Goal: Find specific page/section: Find specific page/section

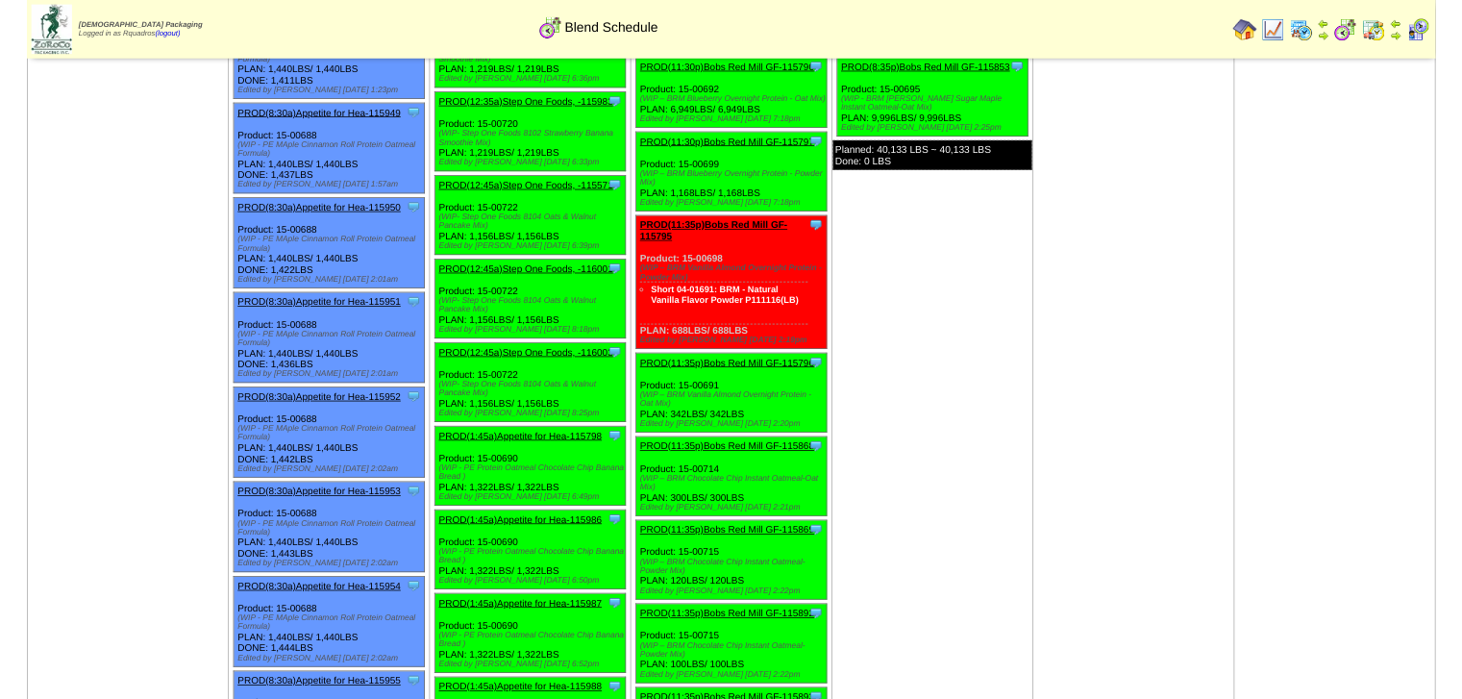
scroll to position [5417, 0]
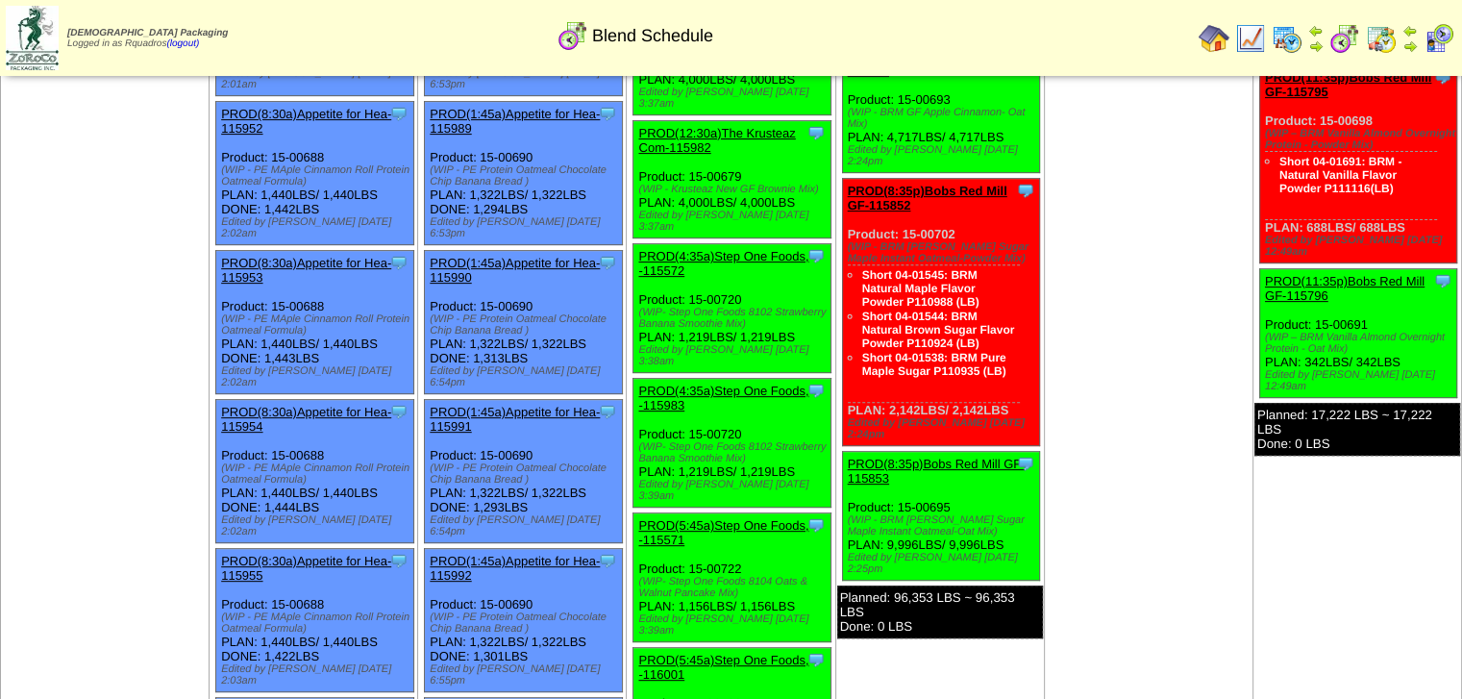
scroll to position [653, 0]
click at [1291, 45] on img at bounding box center [1286, 38] width 31 height 31
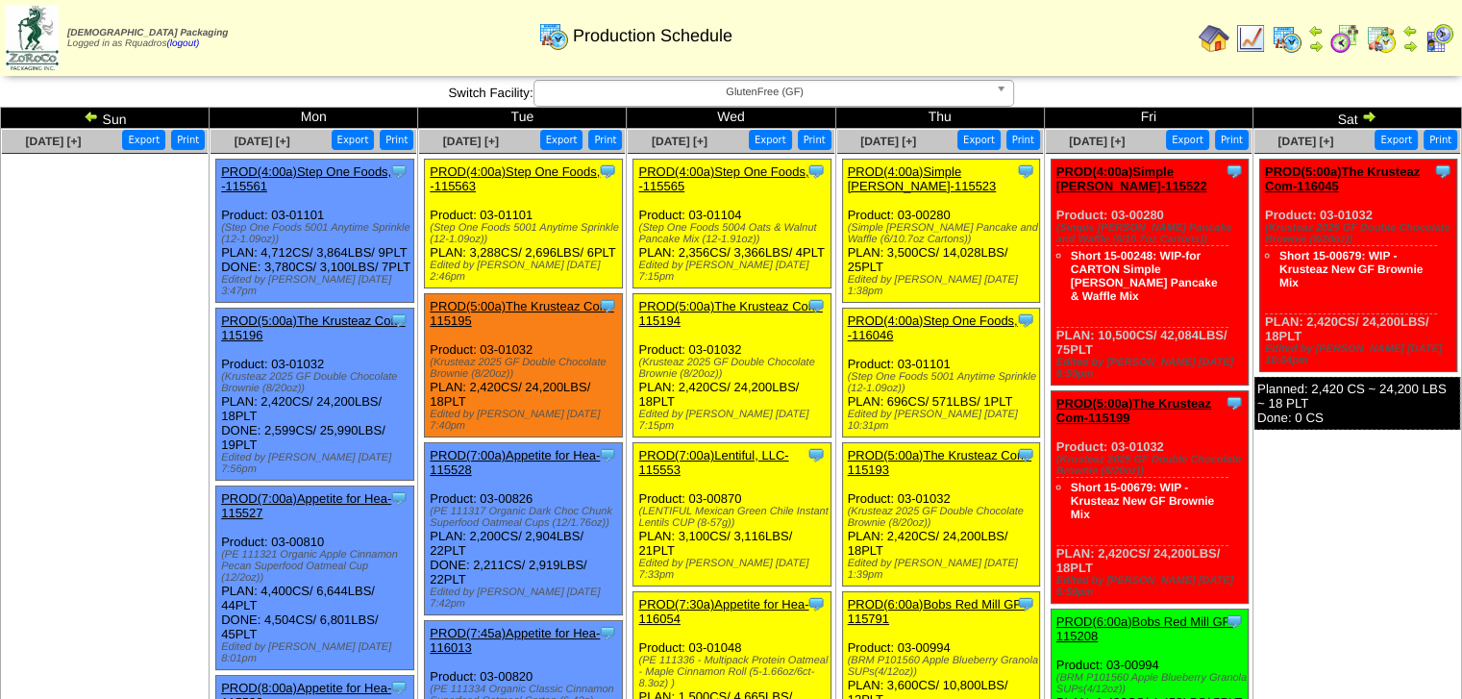
click at [33, 331] on ul at bounding box center [105, 298] width 206 height 288
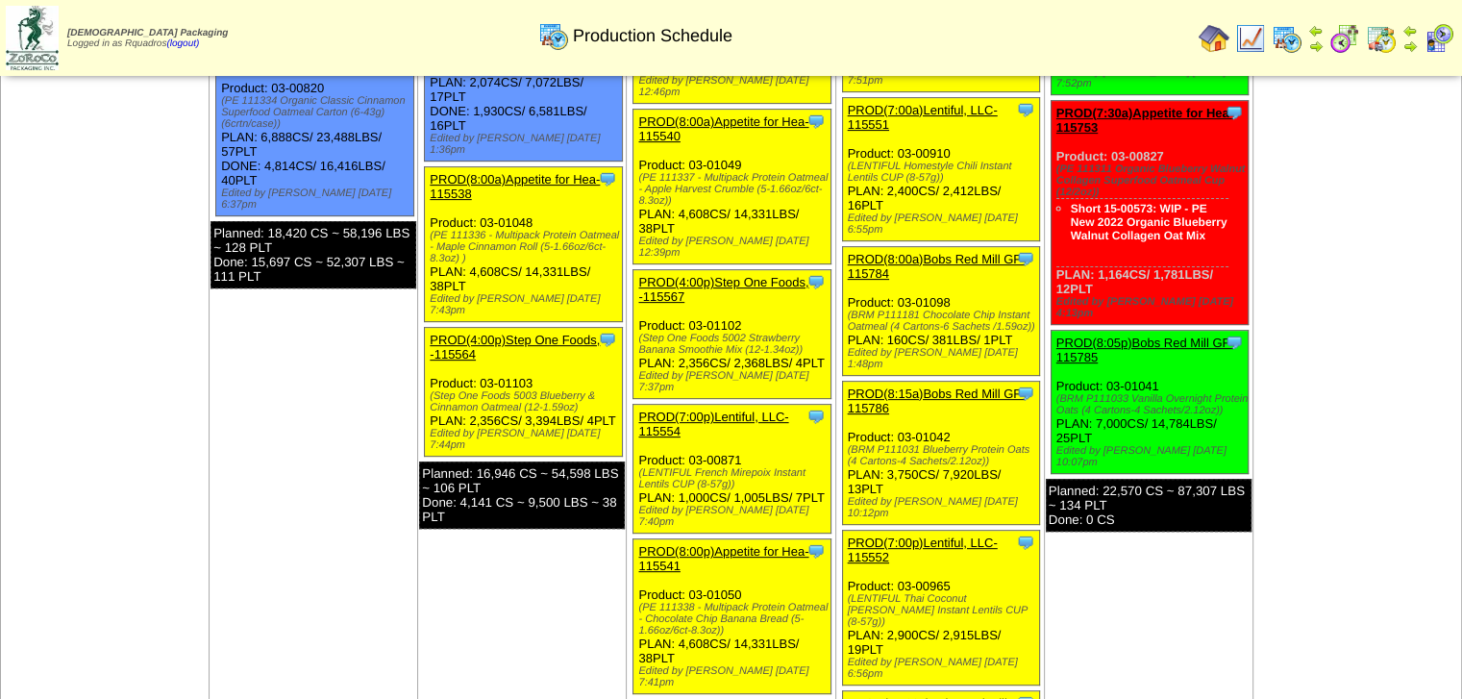
scroll to position [642, 0]
